Goal: Task Accomplishment & Management: Manage account settings

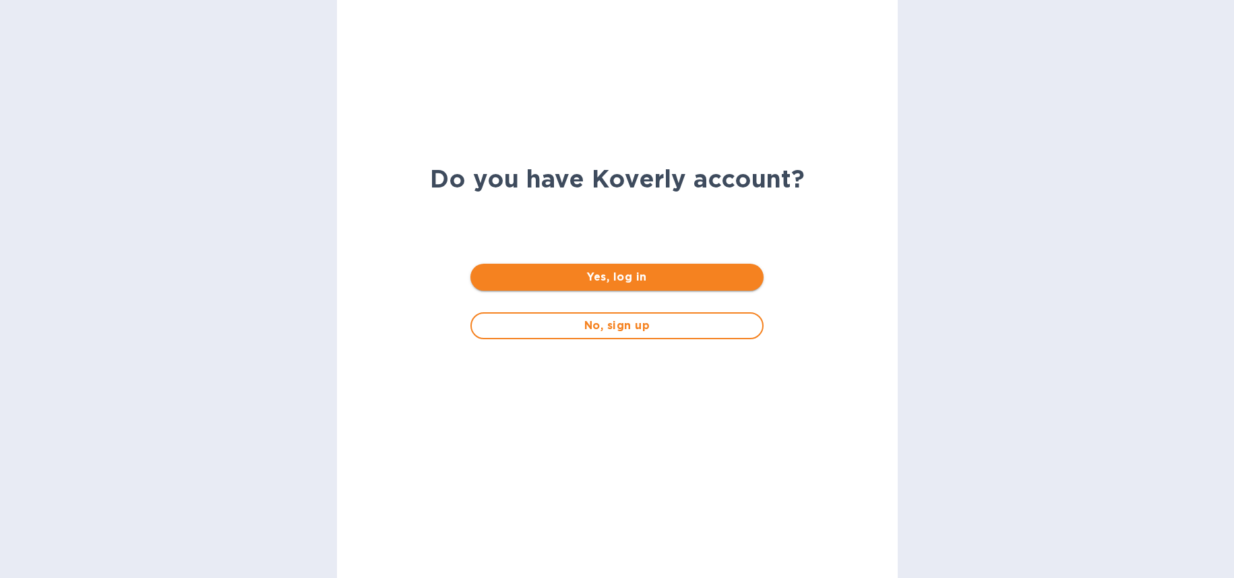
click at [566, 274] on span "Yes, log in" at bounding box center [617, 277] width 272 height 16
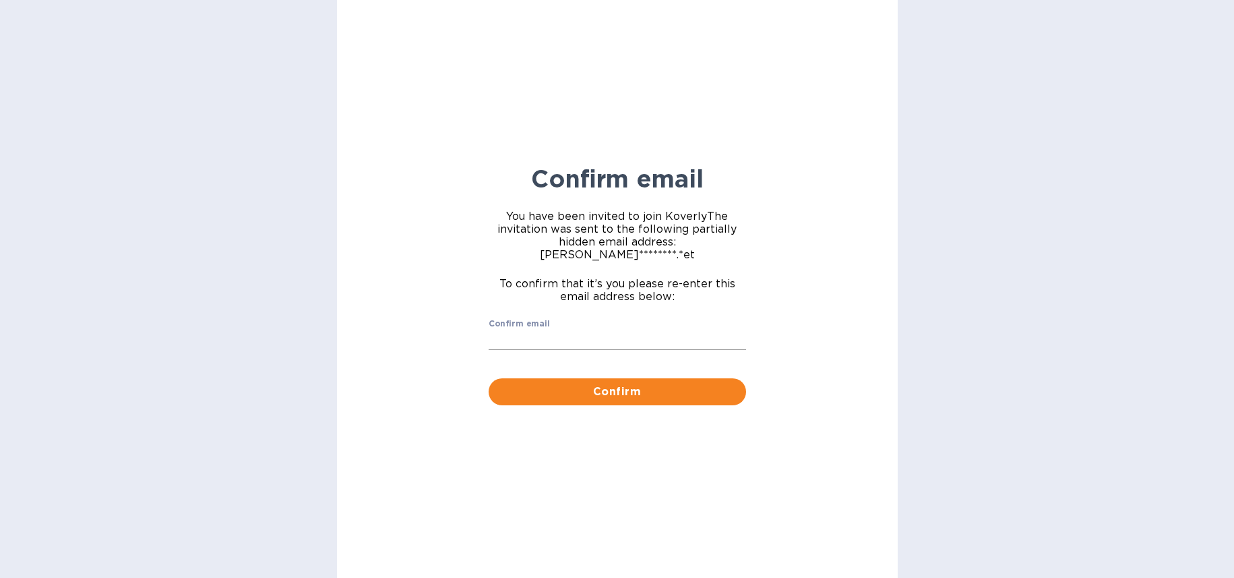
click at [543, 330] on input "Confirm email" at bounding box center [618, 340] width 258 height 20
type input "ruth@airseaintl.net"
click at [530, 384] on span "Confirm" at bounding box center [618, 392] width 236 height 16
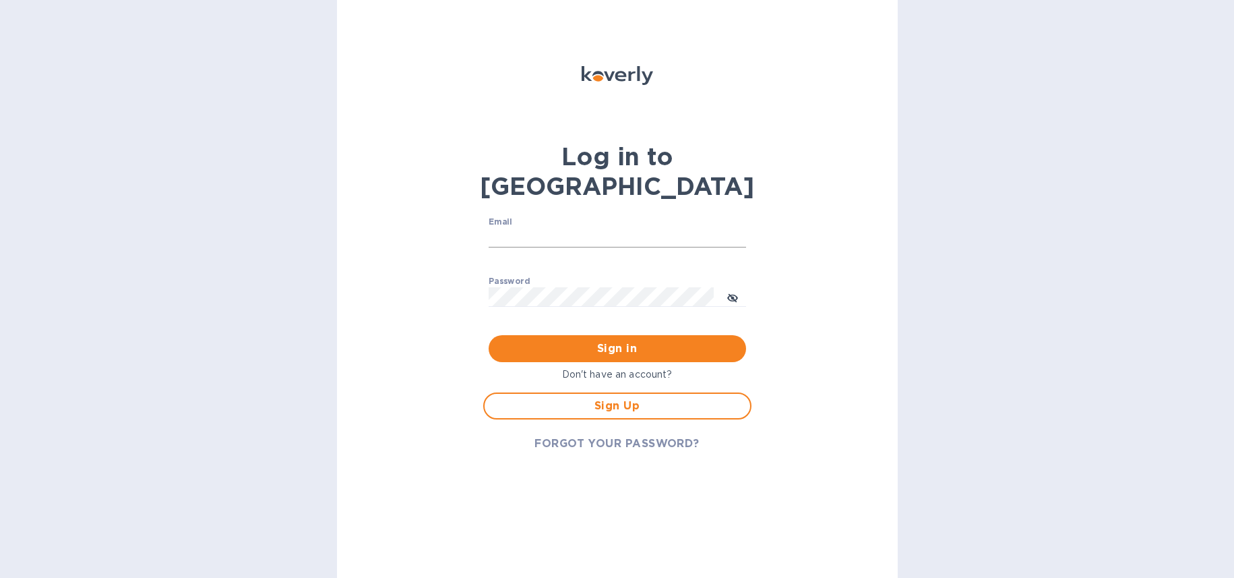
click at [539, 228] on input "Email" at bounding box center [618, 238] width 258 height 20
type input "ruth@airseaintl.net"
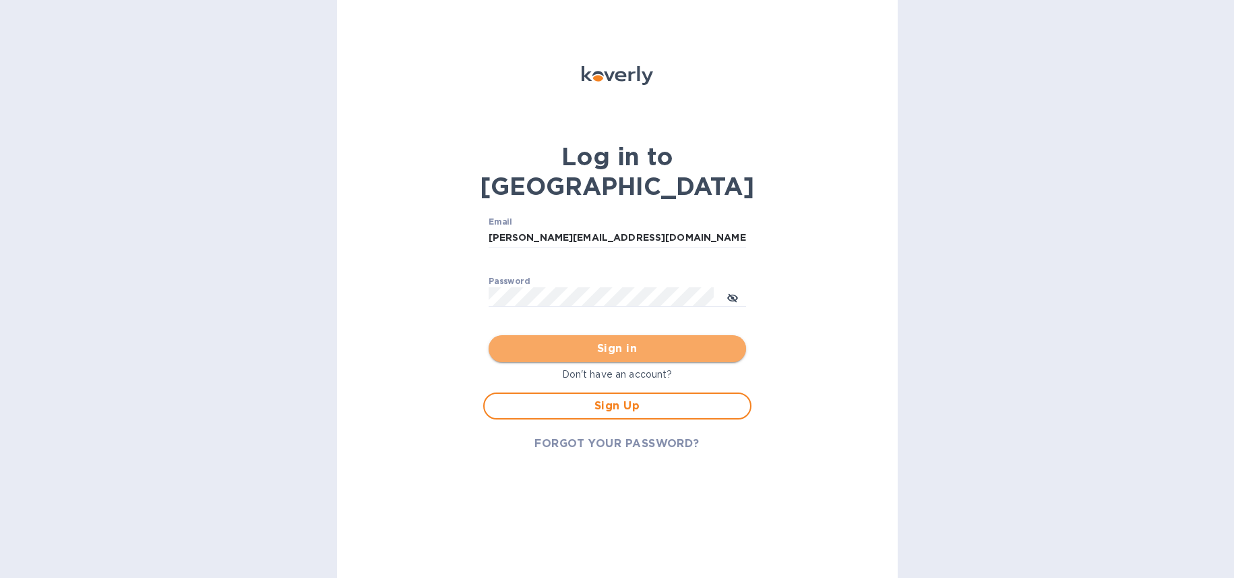
click at [636, 340] on span "Sign in" at bounding box center [618, 348] width 236 height 16
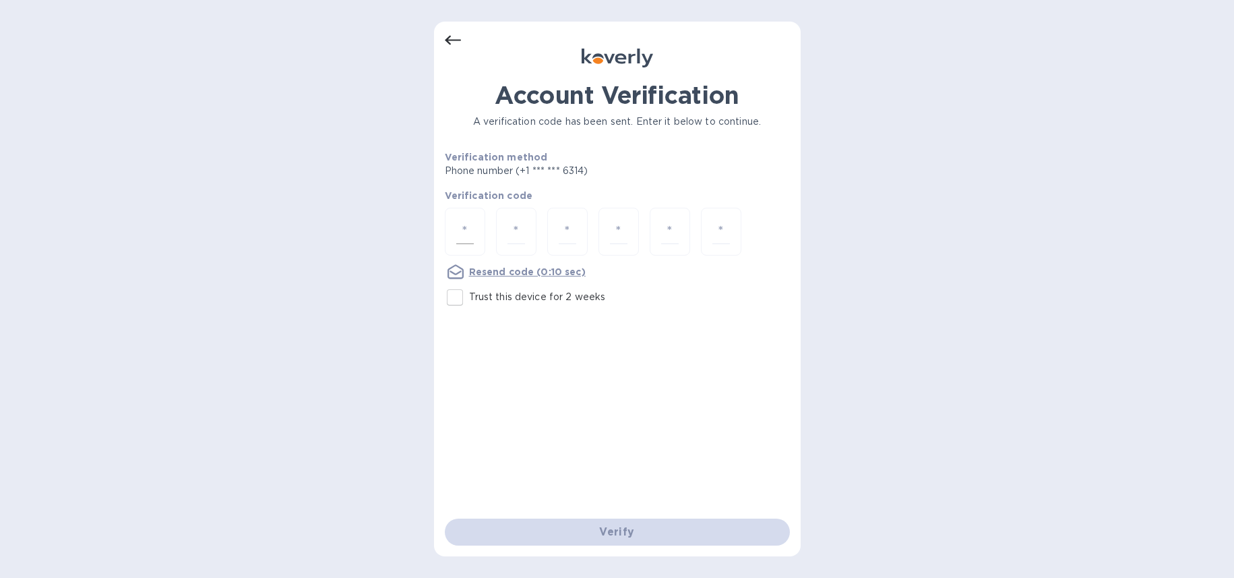
click at [464, 230] on input "number" at bounding box center [465, 231] width 18 height 25
type input "7"
type input "0"
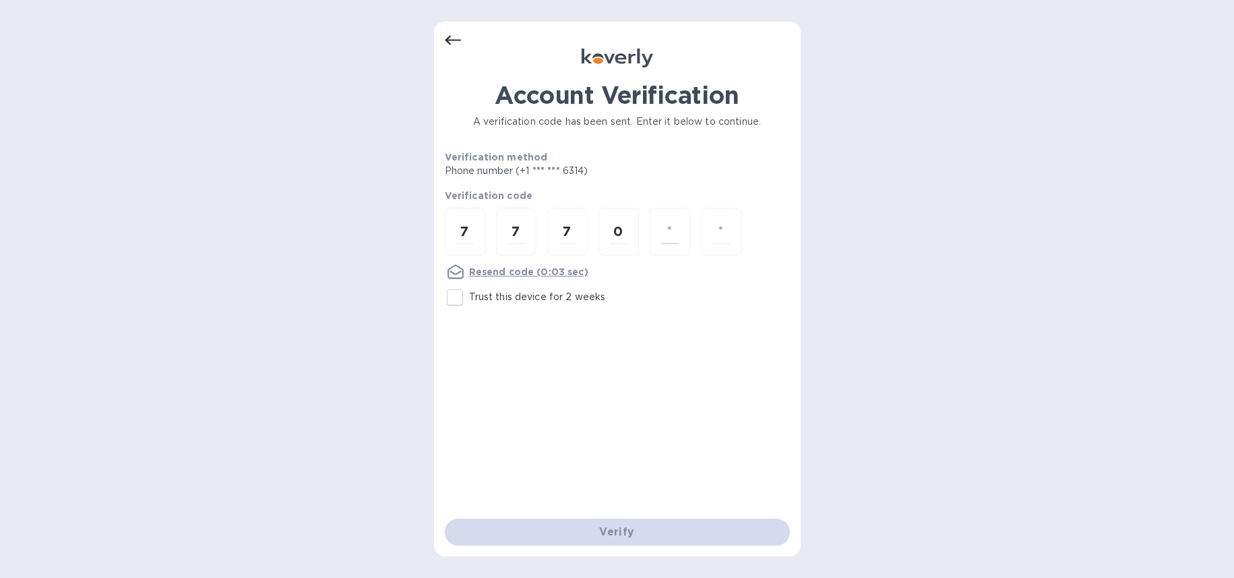
type input "3"
type input "2"
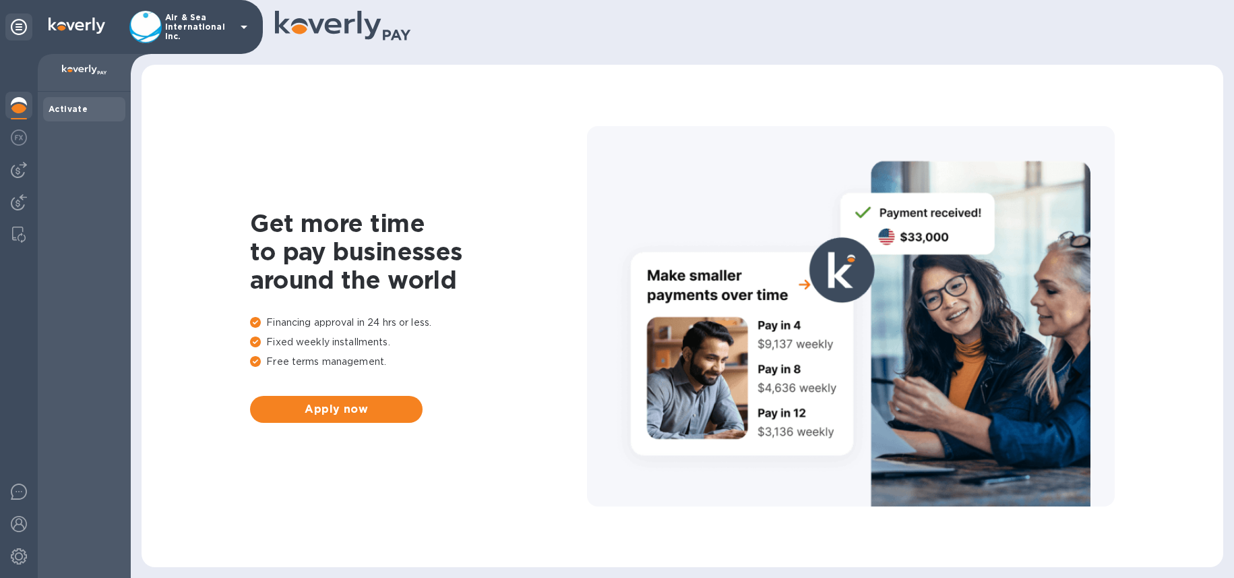
click at [238, 24] on icon at bounding box center [244, 27] width 16 height 16
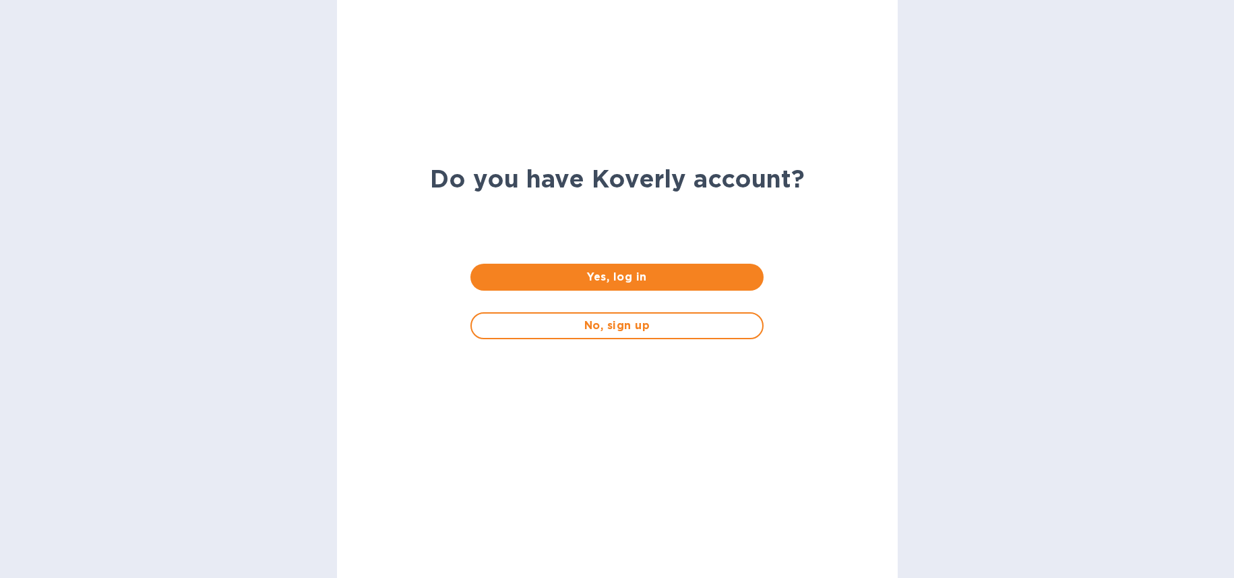
click at [506, 280] on span "Yes, log in" at bounding box center [617, 277] width 272 height 16
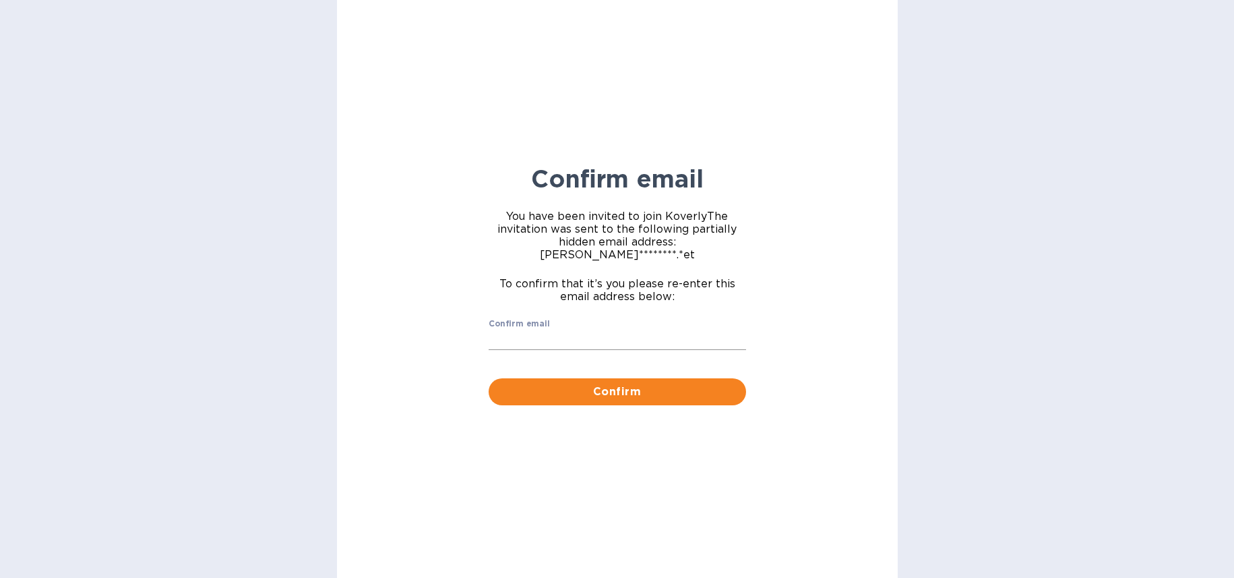
click at [511, 330] on input "Confirm email" at bounding box center [618, 340] width 258 height 20
type input "ruth@airseaintl.net"
click at [591, 385] on span "Confirm" at bounding box center [618, 392] width 236 height 16
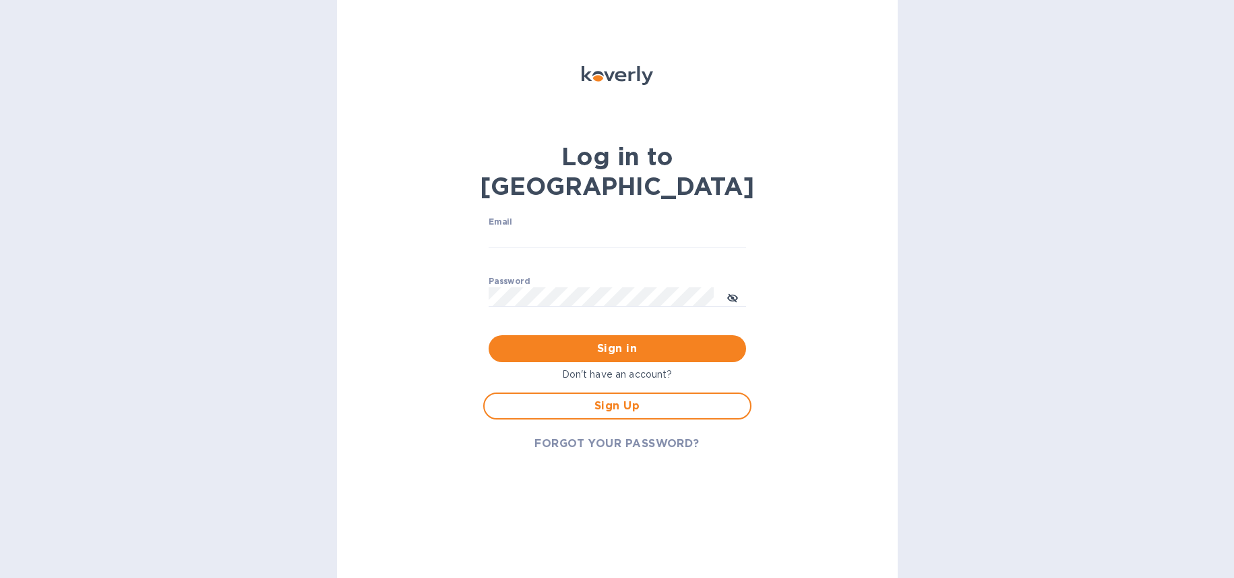
click at [547, 217] on div "Email ​" at bounding box center [618, 241] width 258 height 49
click at [547, 228] on input "Email" at bounding box center [618, 238] width 258 height 20
type input "ruth@airseaintl.net"
click at [580, 335] on button "Sign in" at bounding box center [618, 348] width 258 height 27
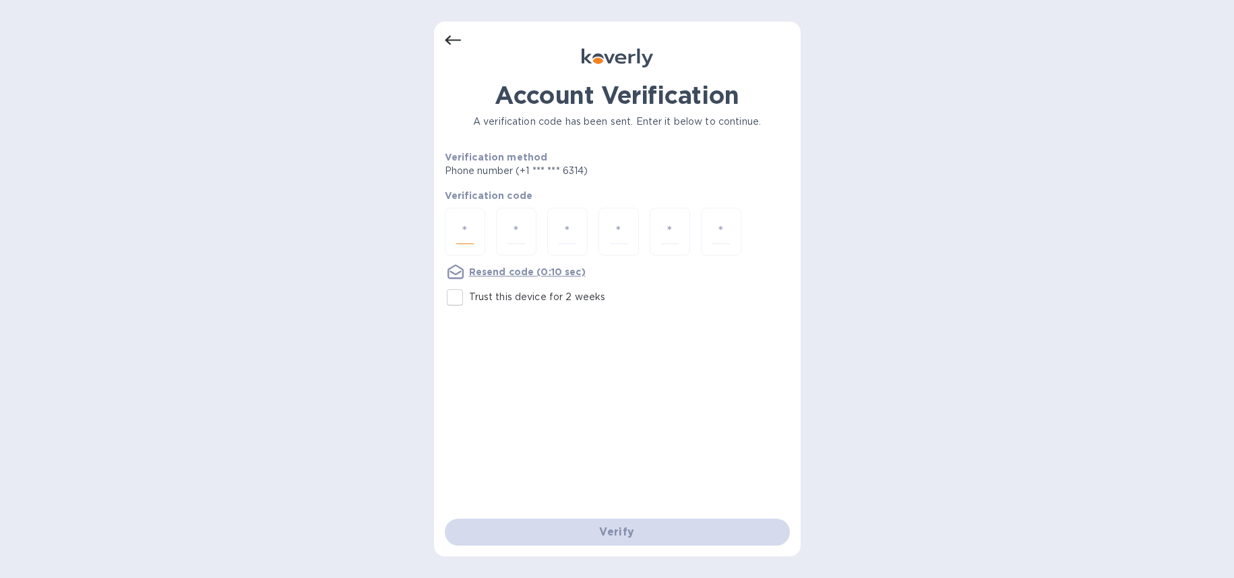
click at [467, 231] on input "number" at bounding box center [465, 231] width 18 height 25
click at [464, 226] on input "number" at bounding box center [465, 231] width 18 height 25
type input "4"
type input "8"
type input "3"
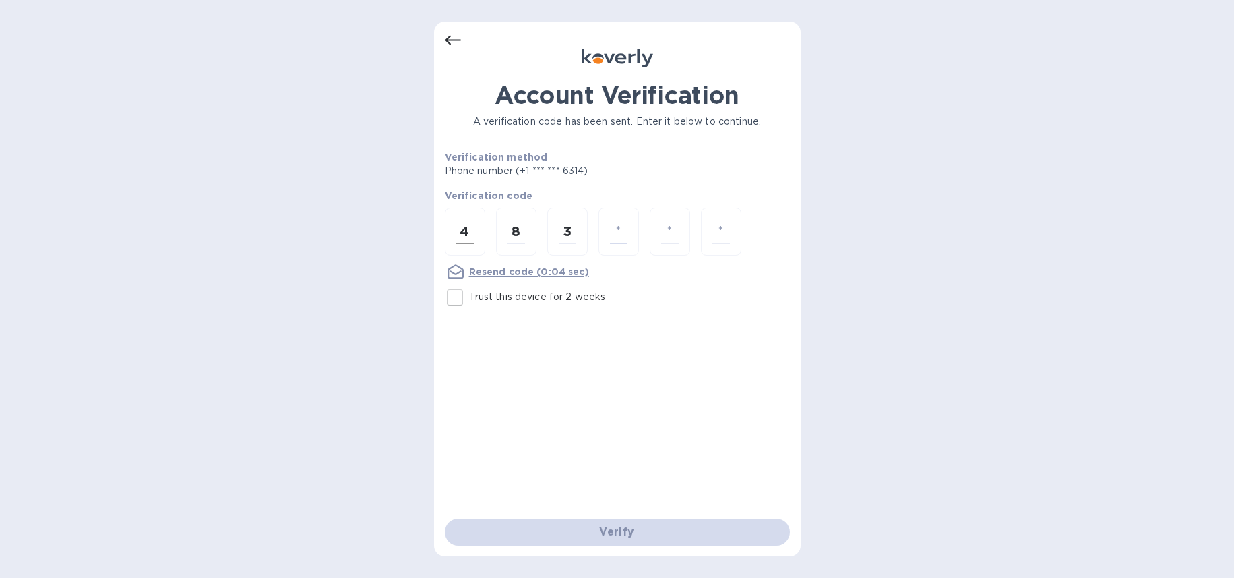
type input "6"
type input "2"
type input "9"
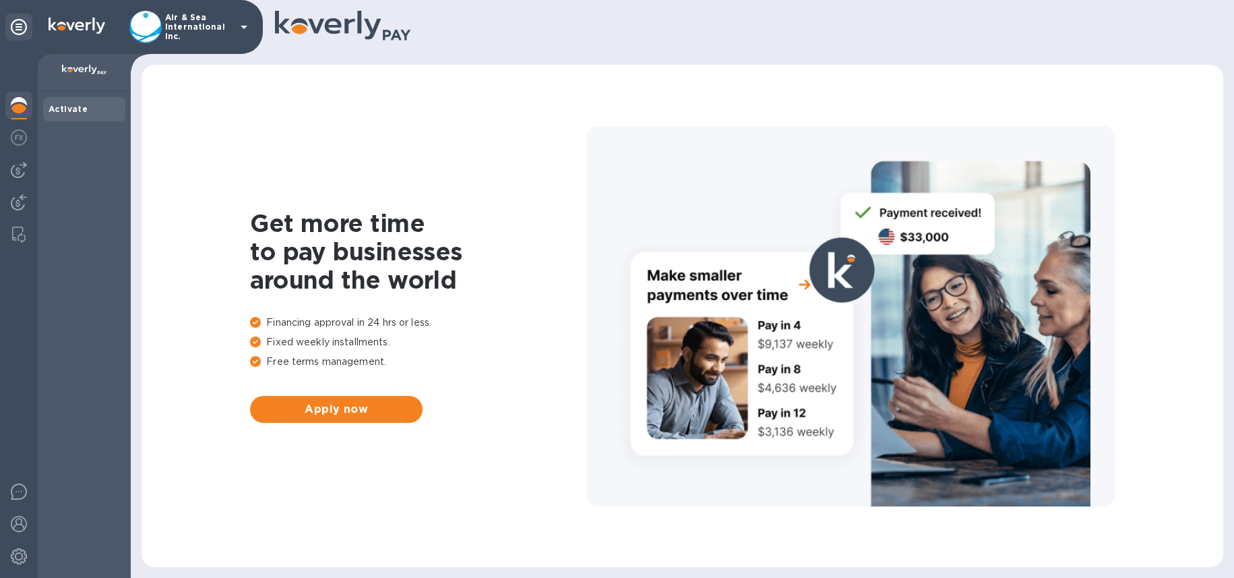
click at [236, 26] on icon at bounding box center [244, 27] width 16 height 16
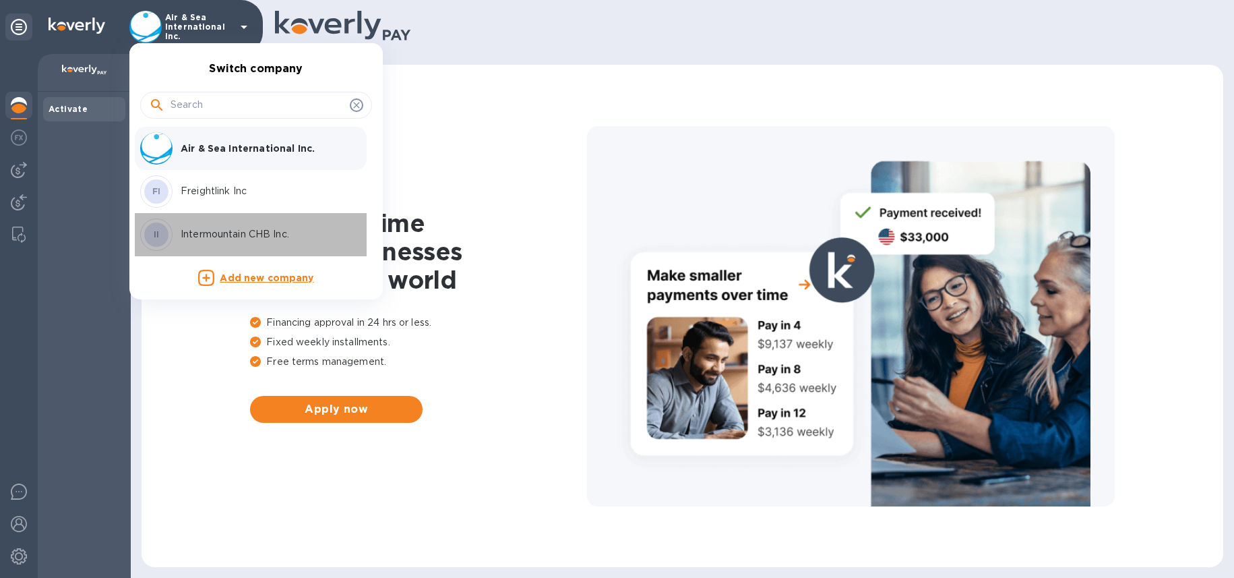
click at [223, 225] on div "II Intermountain CHB Inc." at bounding box center [245, 234] width 210 height 32
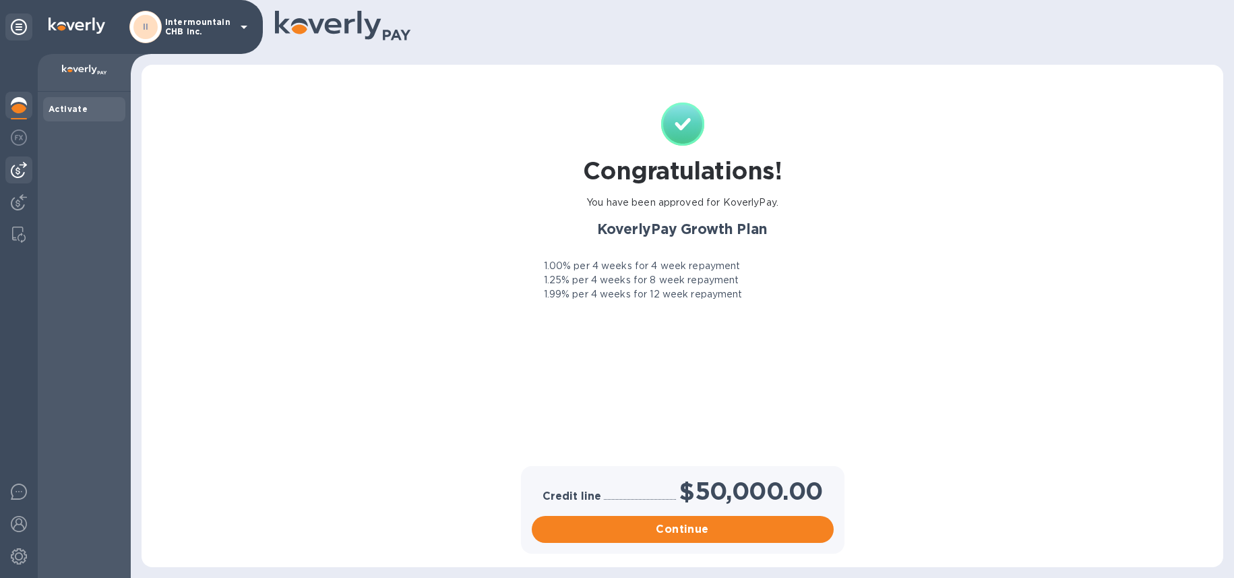
click at [21, 172] on img at bounding box center [19, 170] width 16 height 16
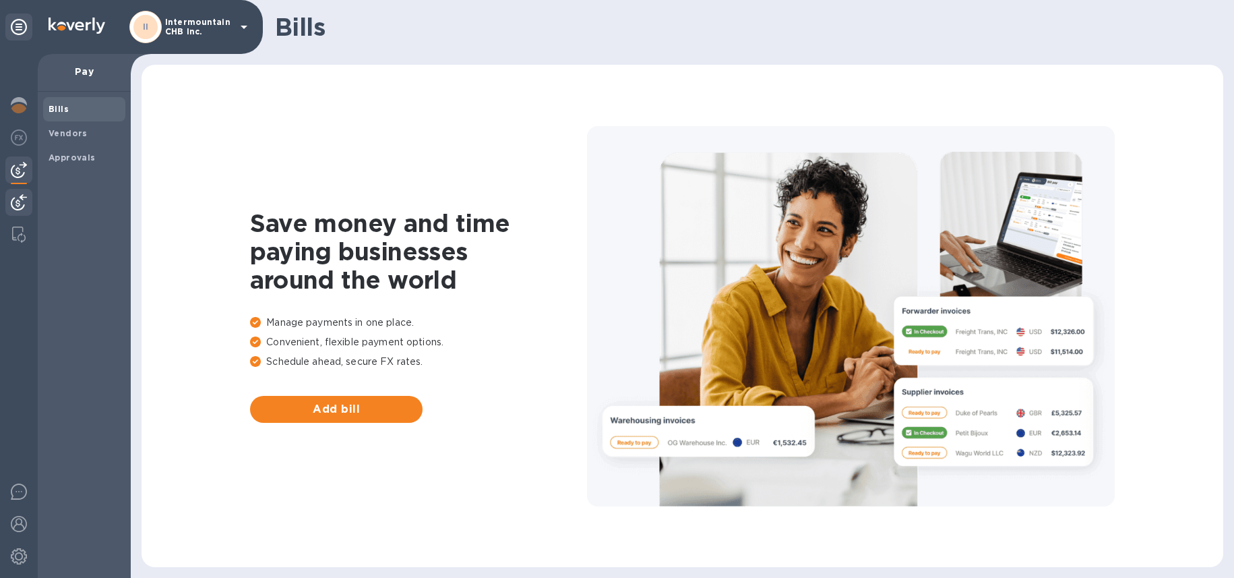
click at [22, 199] on img at bounding box center [19, 202] width 16 height 16
